Goal: Task Accomplishment & Management: Use online tool/utility

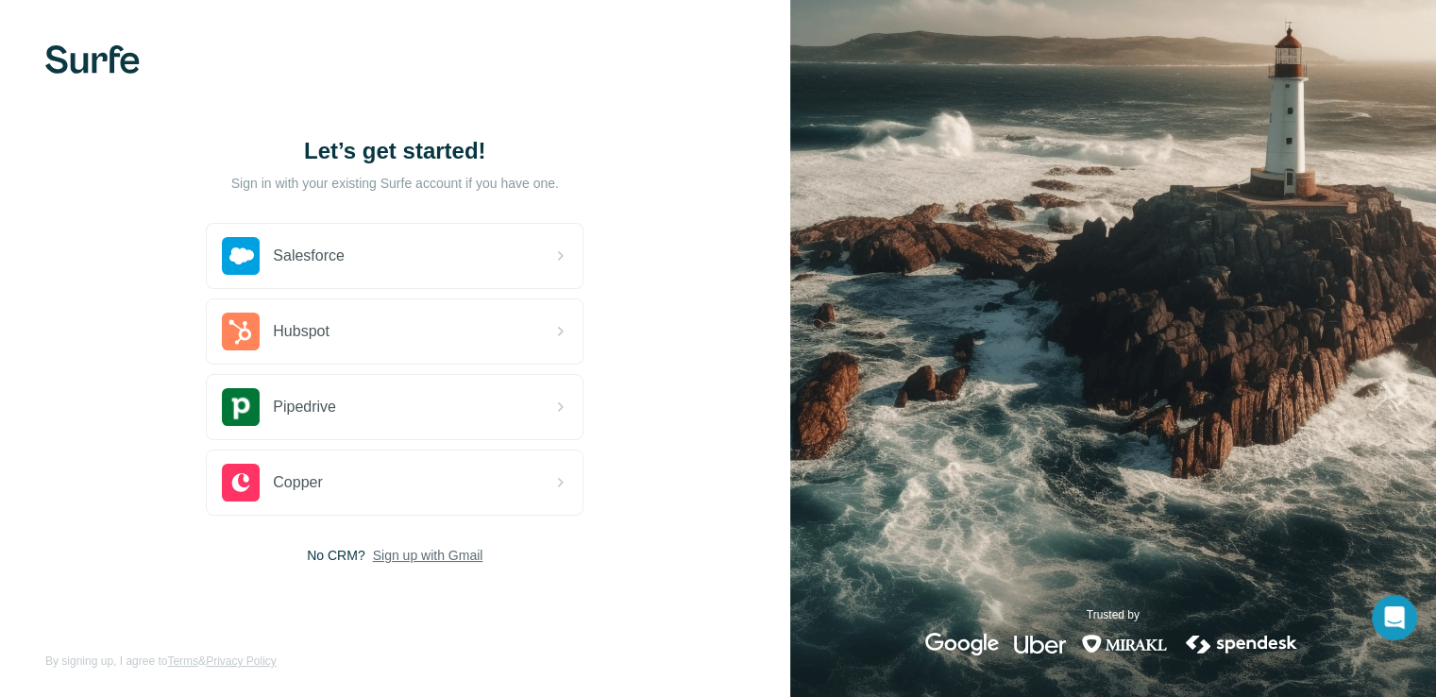
click at [458, 552] on span "Sign up with Gmail" at bounding box center [428, 555] width 110 height 19
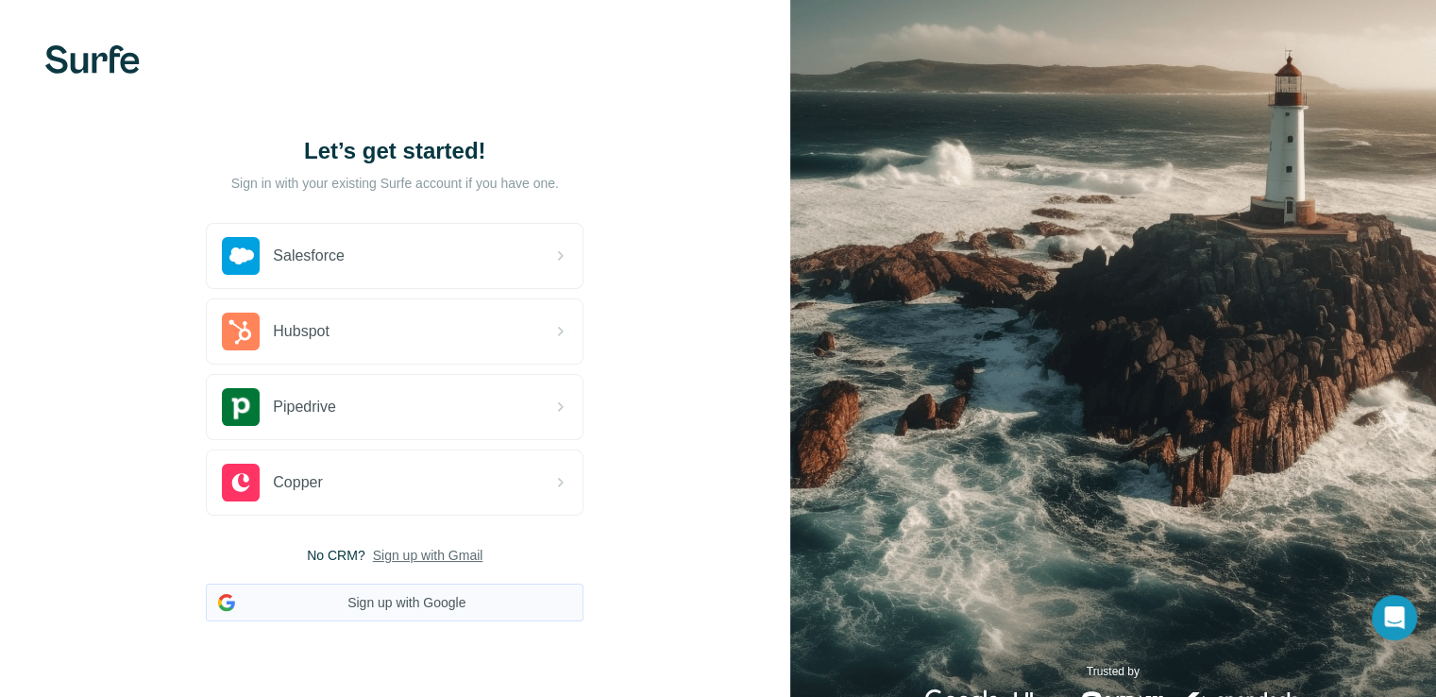
click at [423, 604] on button "Sign up with Google" at bounding box center [395, 602] width 378 height 38
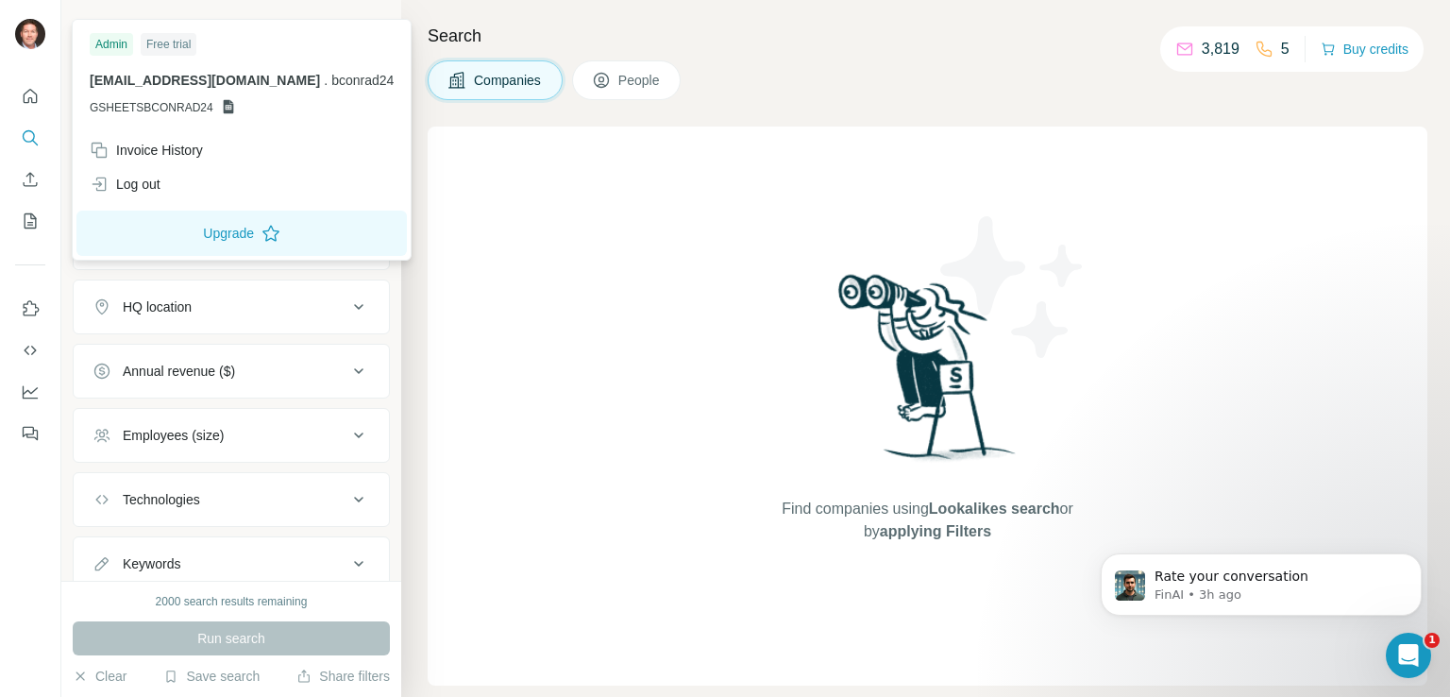
click at [22, 34] on img at bounding box center [30, 34] width 30 height 30
click at [1391, 359] on div "Find companies using Lookalikes search or by applying Filters" at bounding box center [928, 405] width 1000 height 559
